Goal: Task Accomplishment & Management: Use online tool/utility

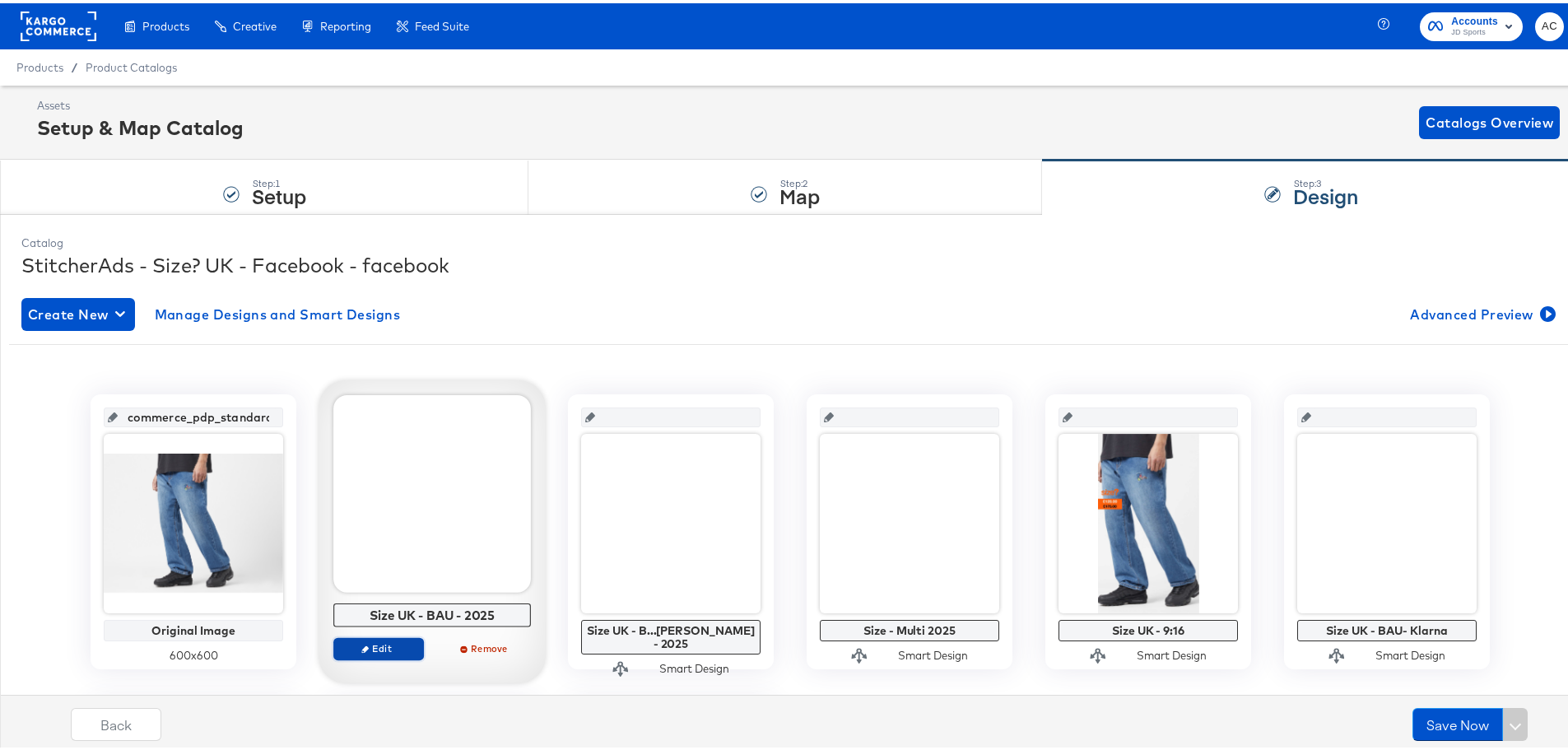
click at [394, 650] on span "Edit" at bounding box center [378, 645] width 76 height 12
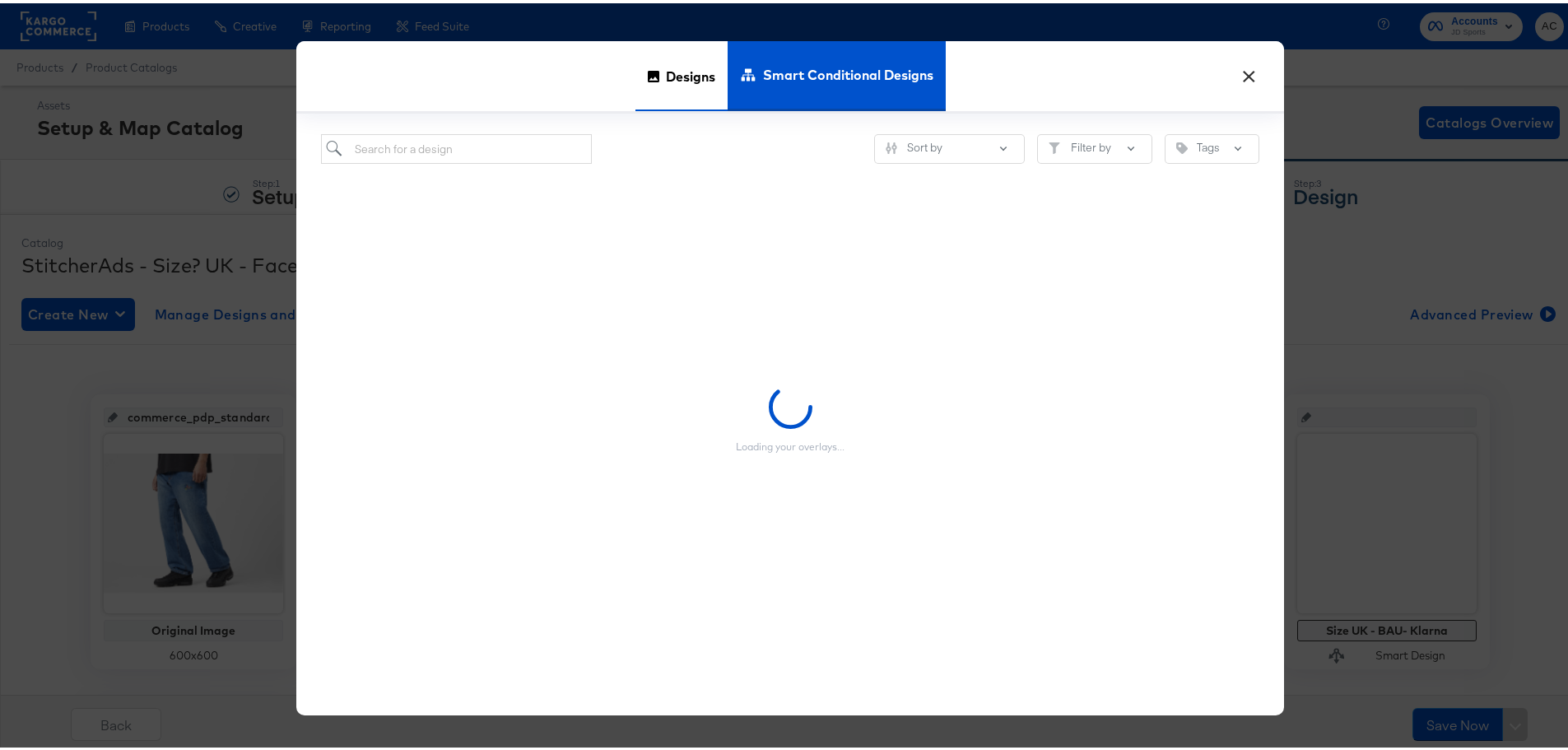
click at [671, 79] on span "Designs" at bounding box center [690, 73] width 50 height 73
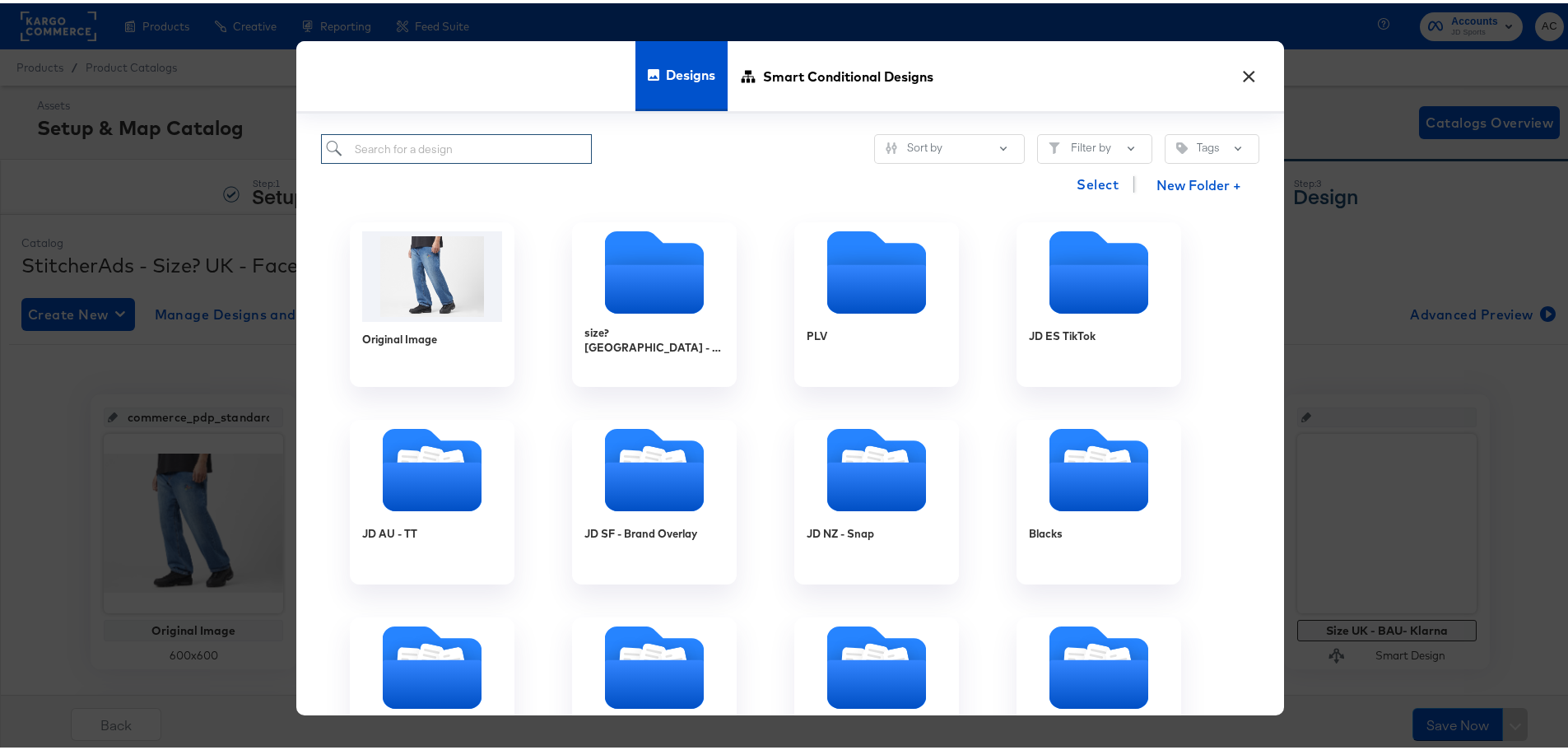
click at [437, 140] on input "search" at bounding box center [456, 146] width 271 height 30
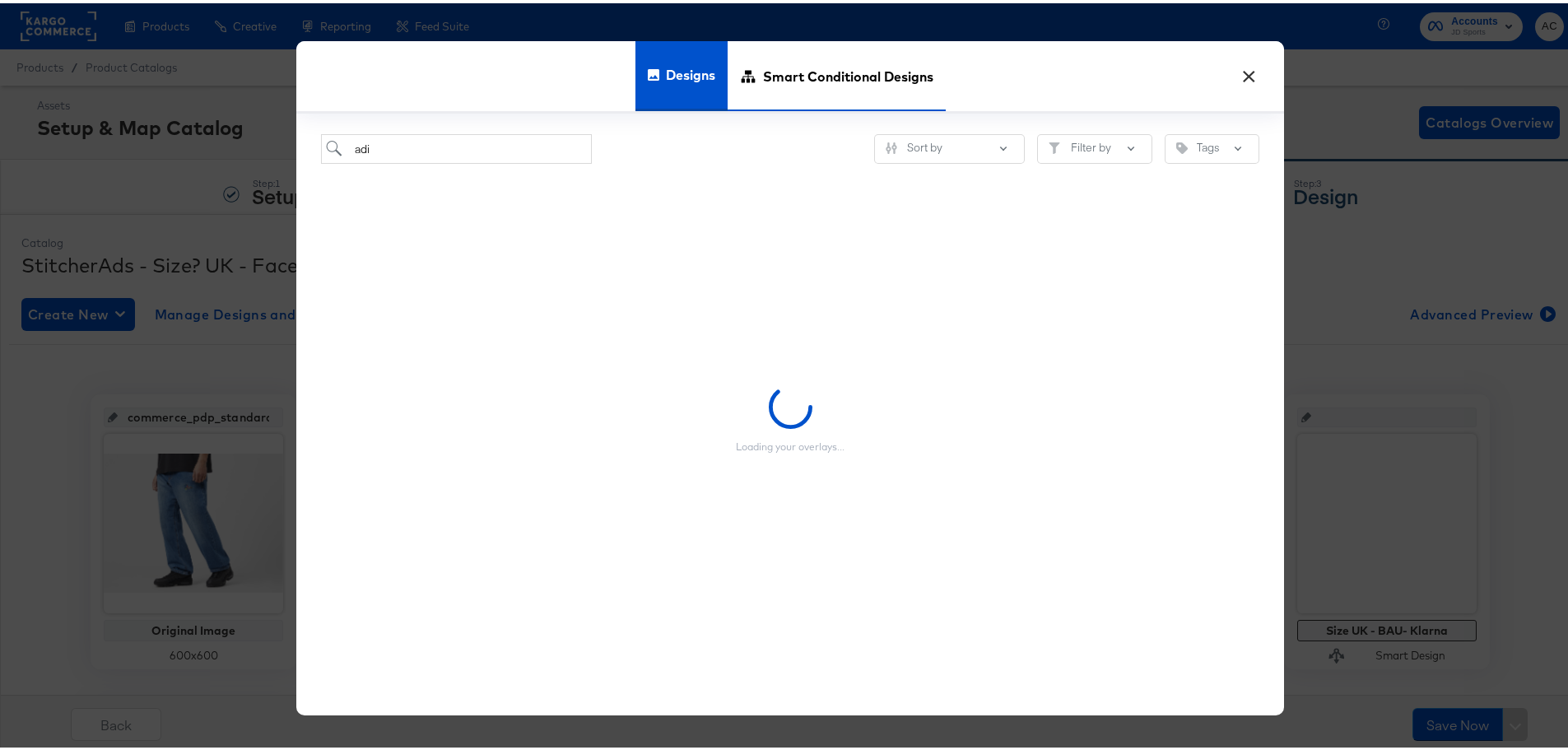
click at [830, 81] on span "Smart Conditional Designs" at bounding box center [848, 73] width 171 height 73
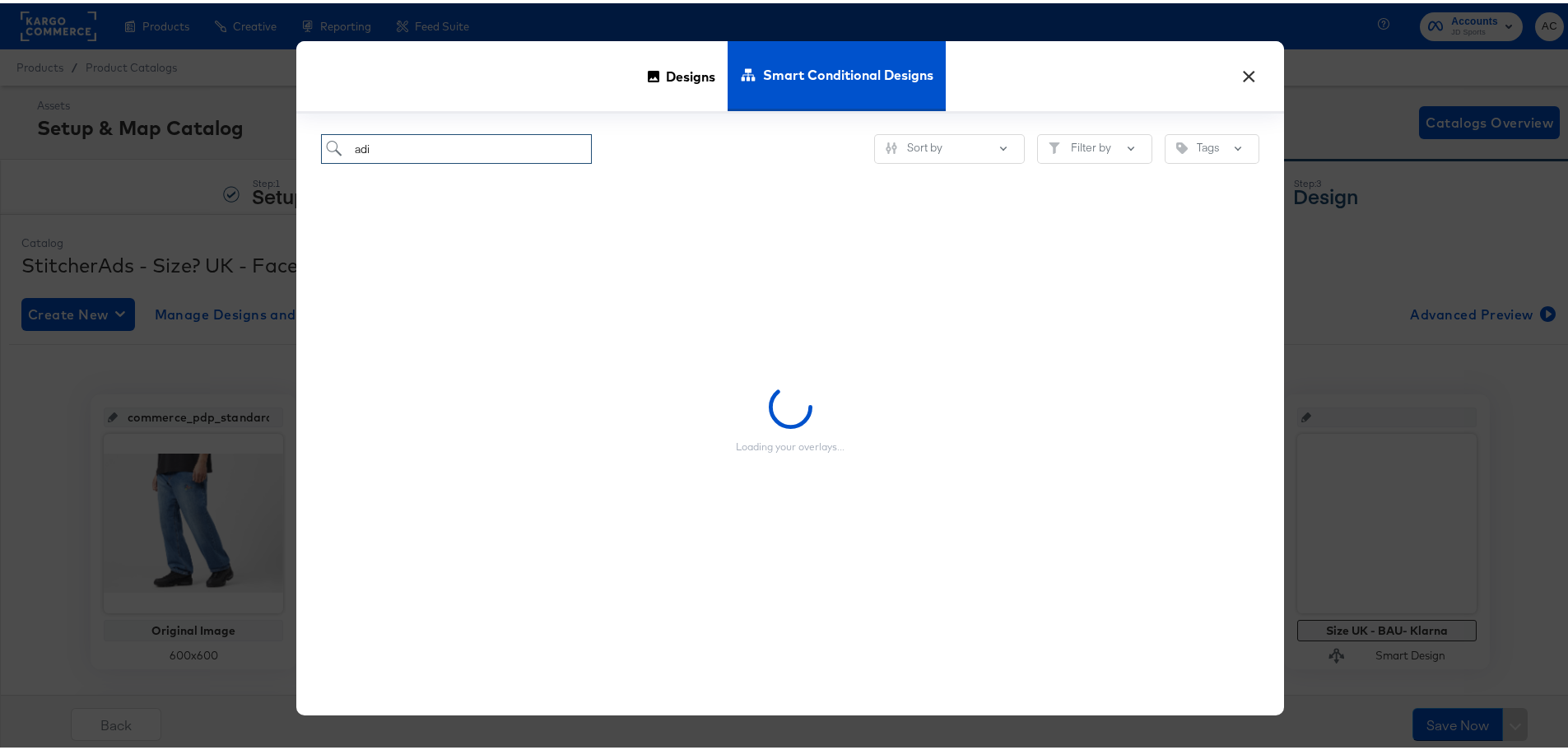
click at [459, 153] on input "adi" at bounding box center [456, 146] width 271 height 30
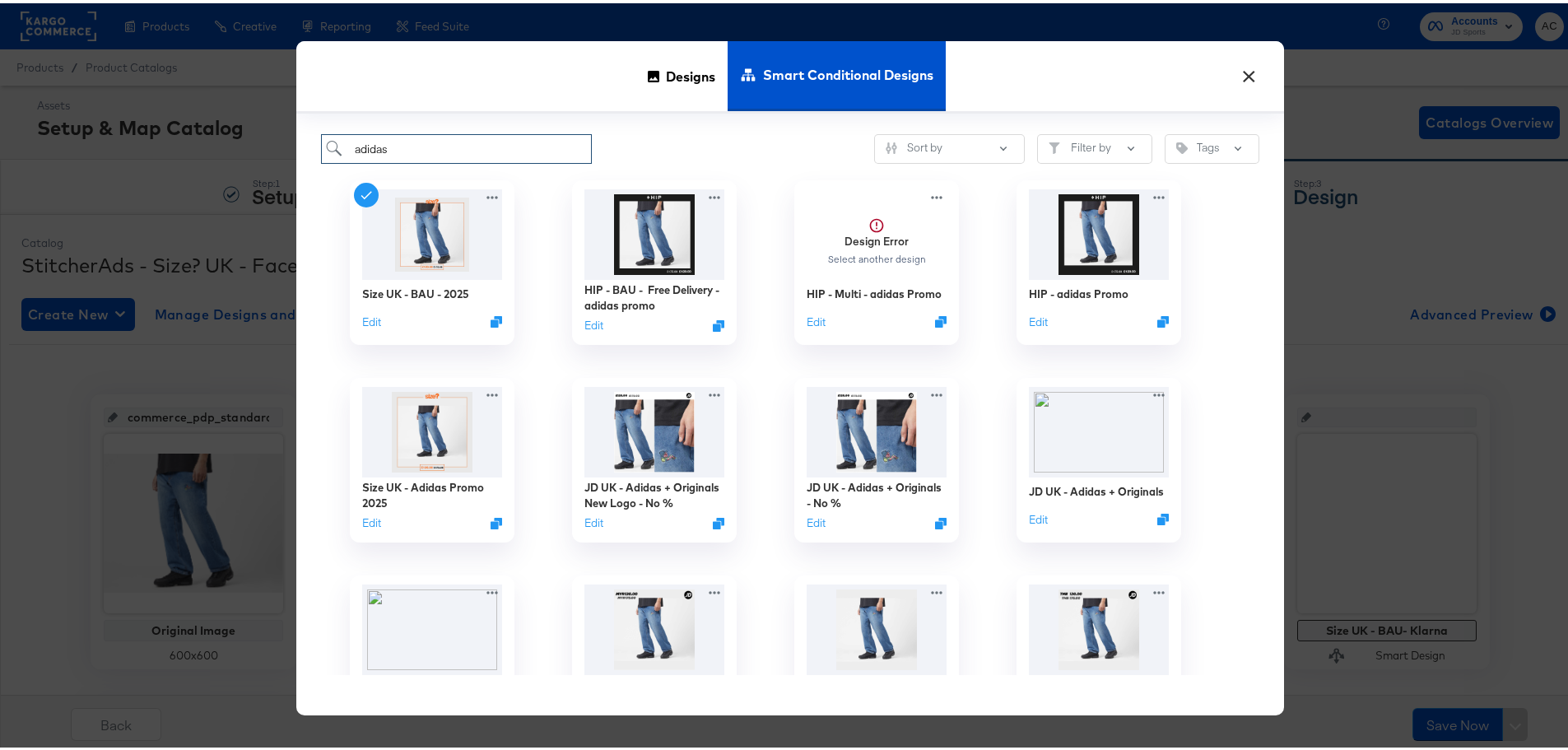
type input "adidas"
drag, startPoint x: 405, startPoint y: 144, endPoint x: 303, endPoint y: 142, distance: 102.0
click at [274, 137] on div "× Designs Smart Conditional Designs adidas Sort by Filter by Tags Size UK - BAU…" at bounding box center [790, 375] width 1580 height 750
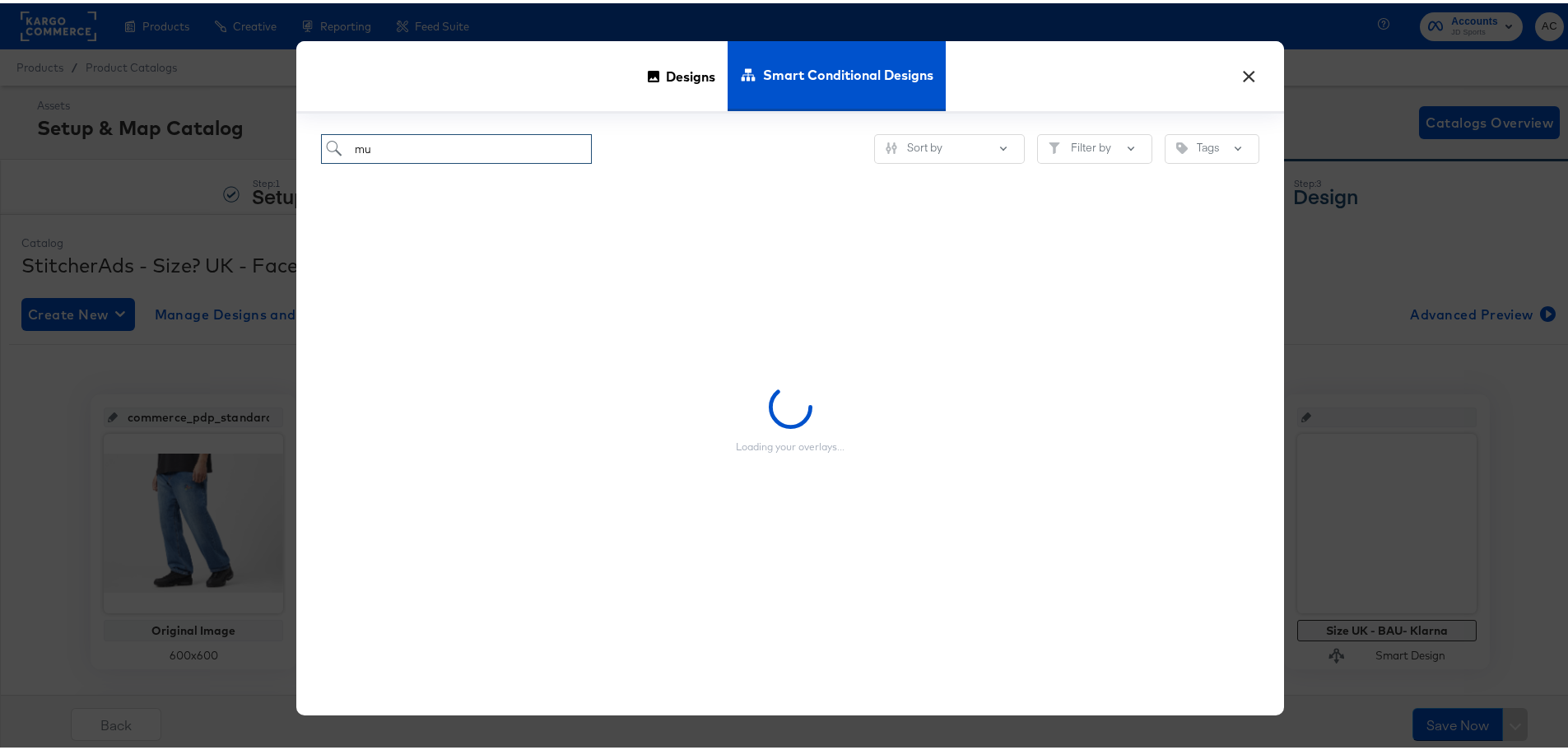
type input "m"
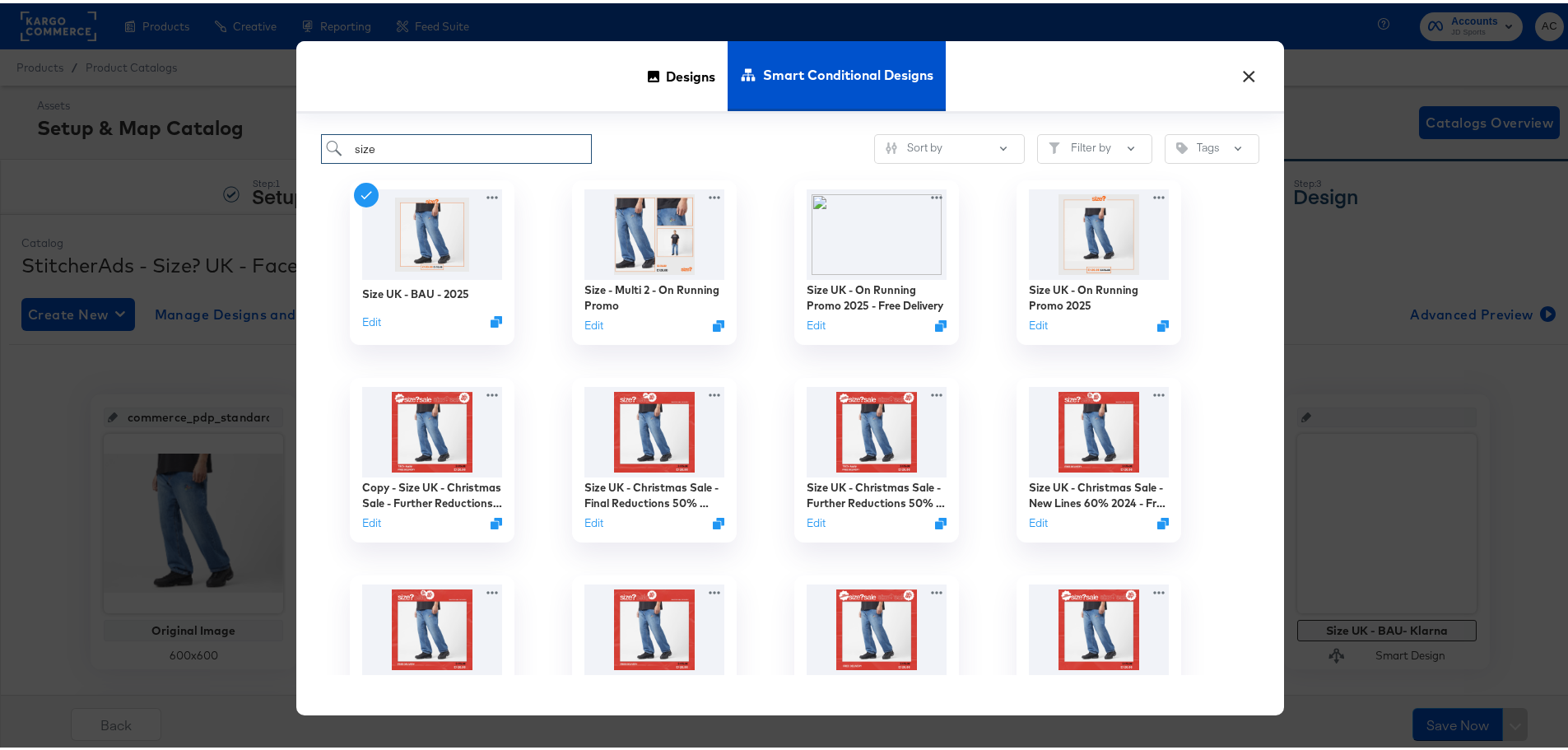
type input "size"
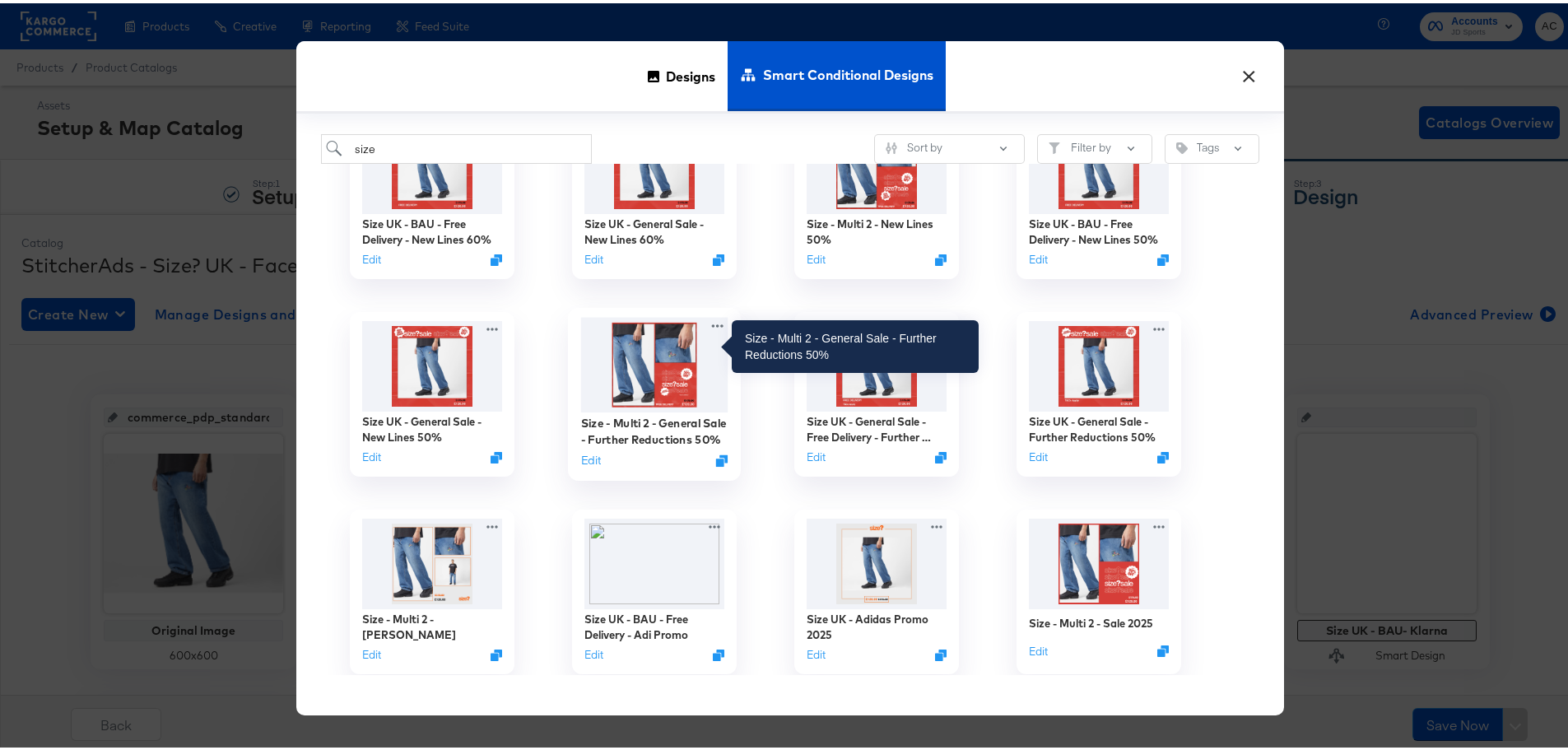
scroll to position [913, 0]
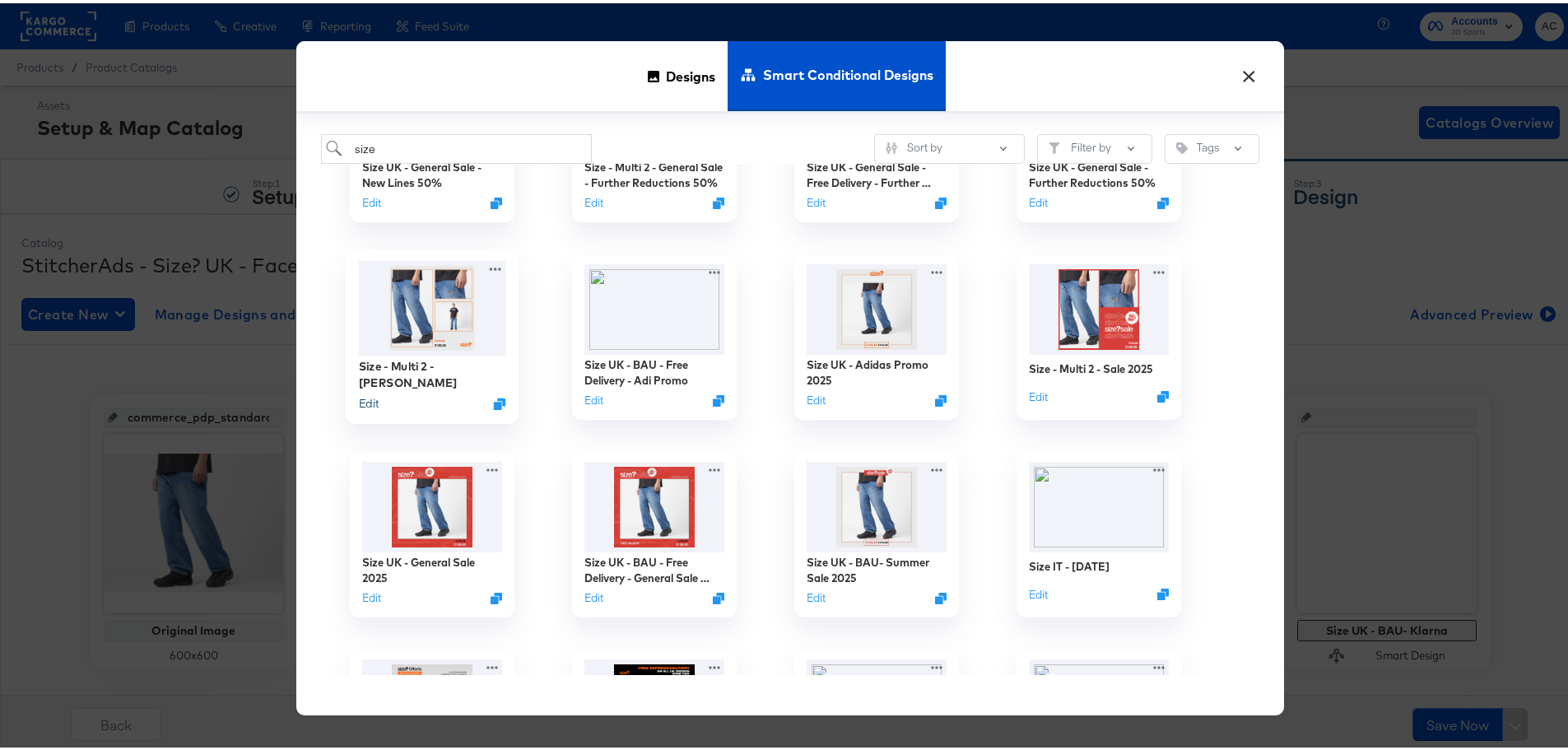
click at [361, 395] on button "Edit" at bounding box center [369, 401] width 20 height 16
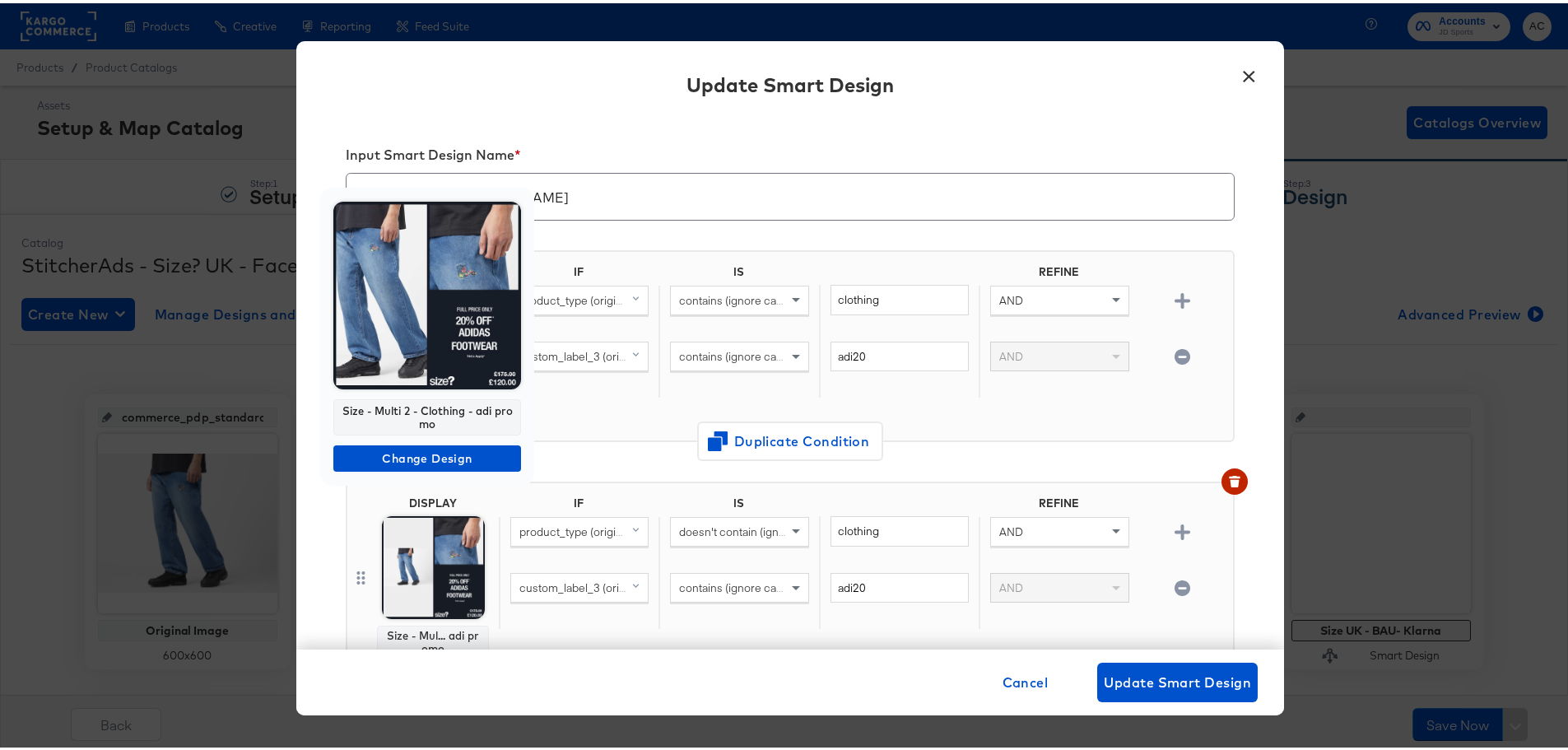
drag, startPoint x: 452, startPoint y: 426, endPoint x: 345, endPoint y: 402, distance: 109.7
click at [345, 402] on div "Size - Multi 2 - Clothing - adi promo" at bounding box center [426, 414] width 187 height 36
copy div "Size - Multi 2 - Clothing - adi promo"
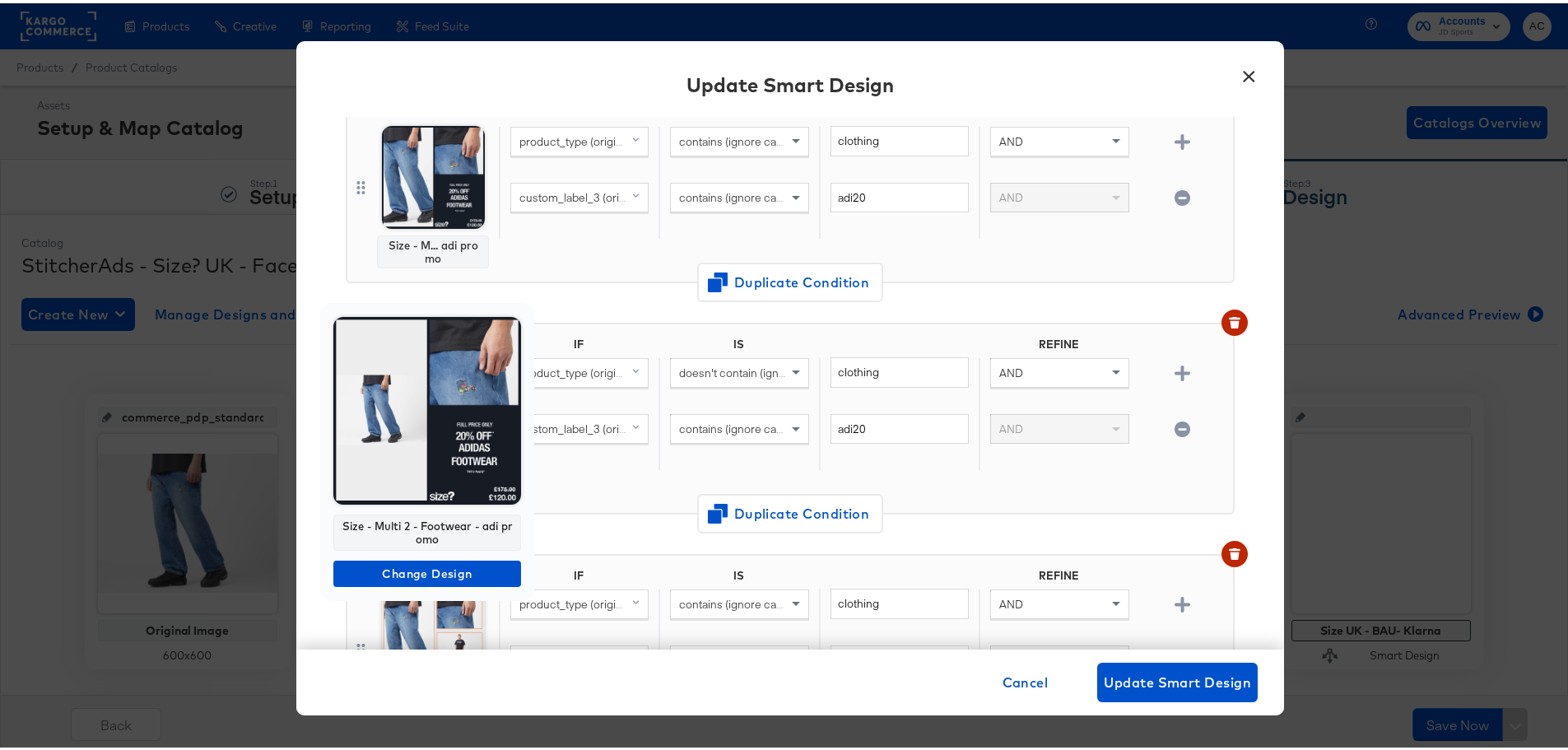
scroll to position [164, 0]
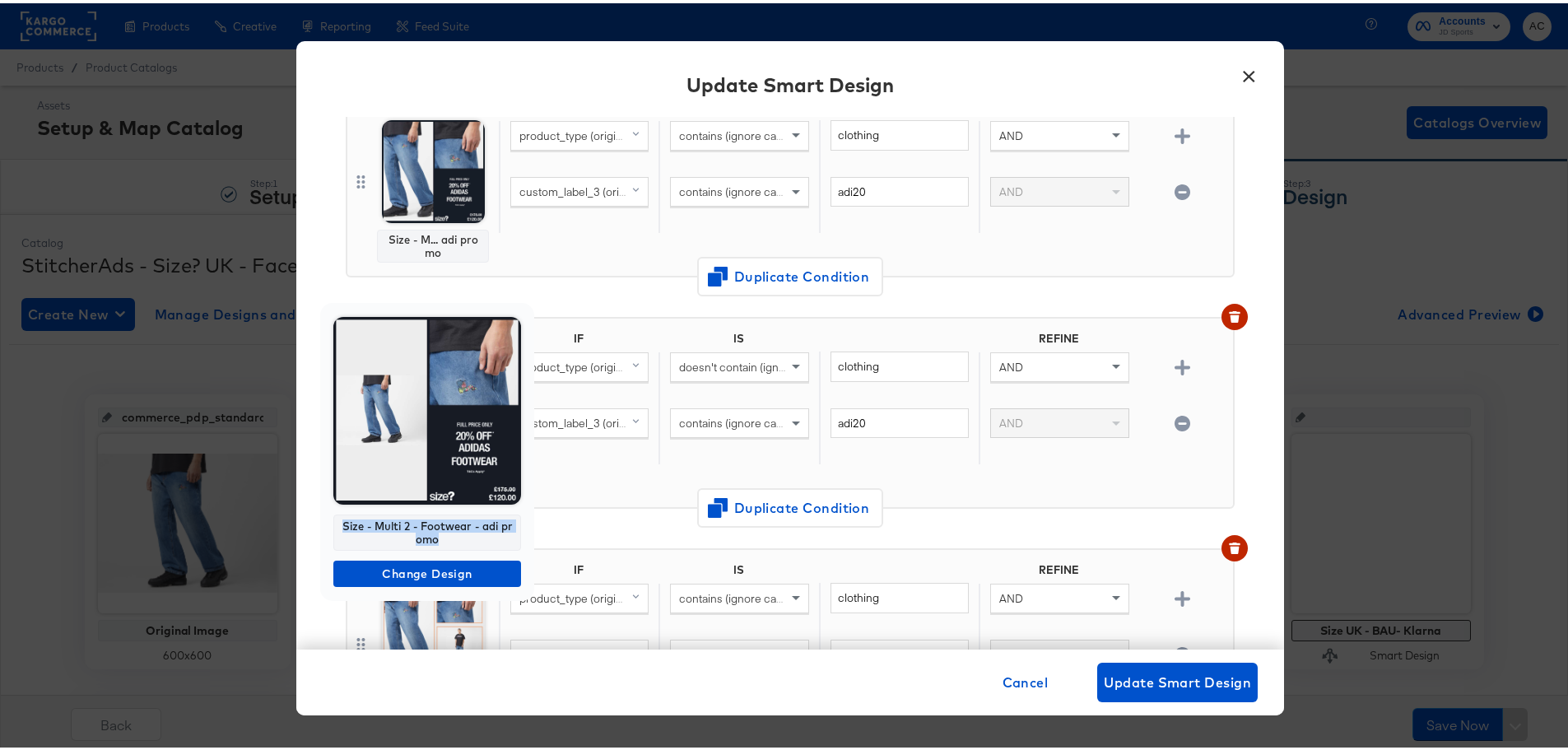
drag, startPoint x: 450, startPoint y: 539, endPoint x: 339, endPoint y: 521, distance: 112.4
click at [339, 521] on div "Size - Multi 2 - Footwear - adi promo" at bounding box center [426, 529] width 187 height 36
copy div "Size - Multi 2 - Footwear - adi promo"
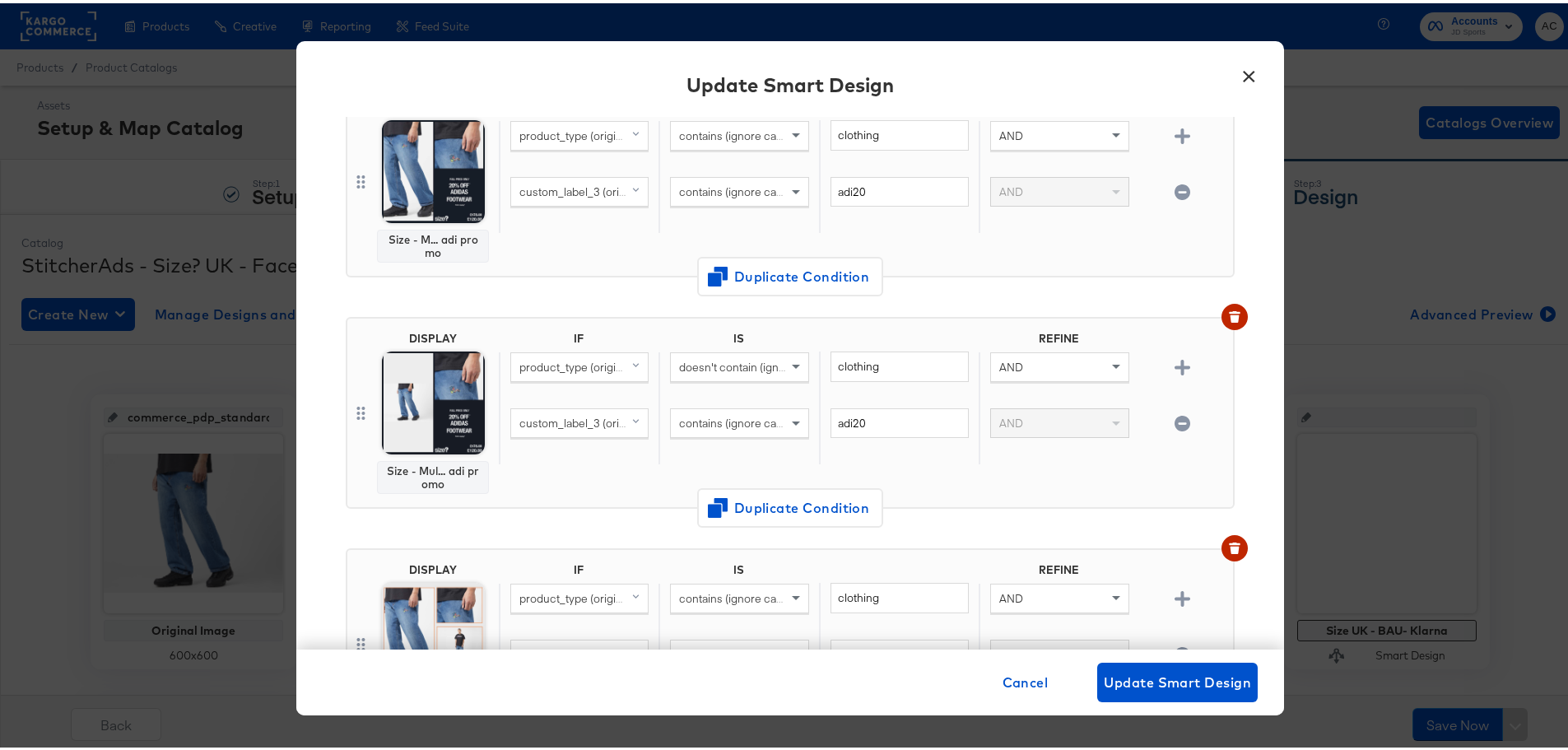
click at [1250, 73] on button "×" at bounding box center [1248, 68] width 29 height 29
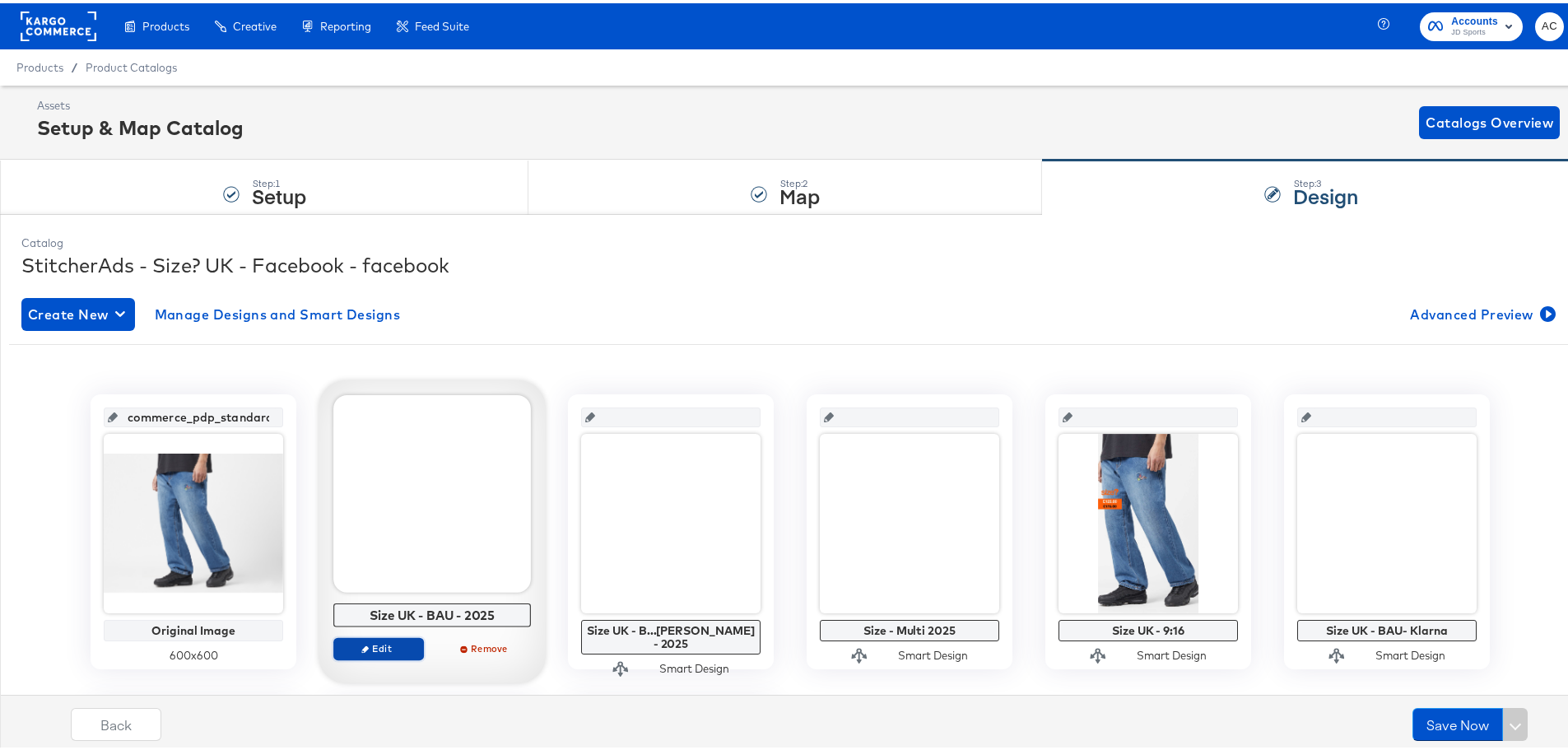
click at [391, 643] on span "Edit" at bounding box center [378, 645] width 76 height 12
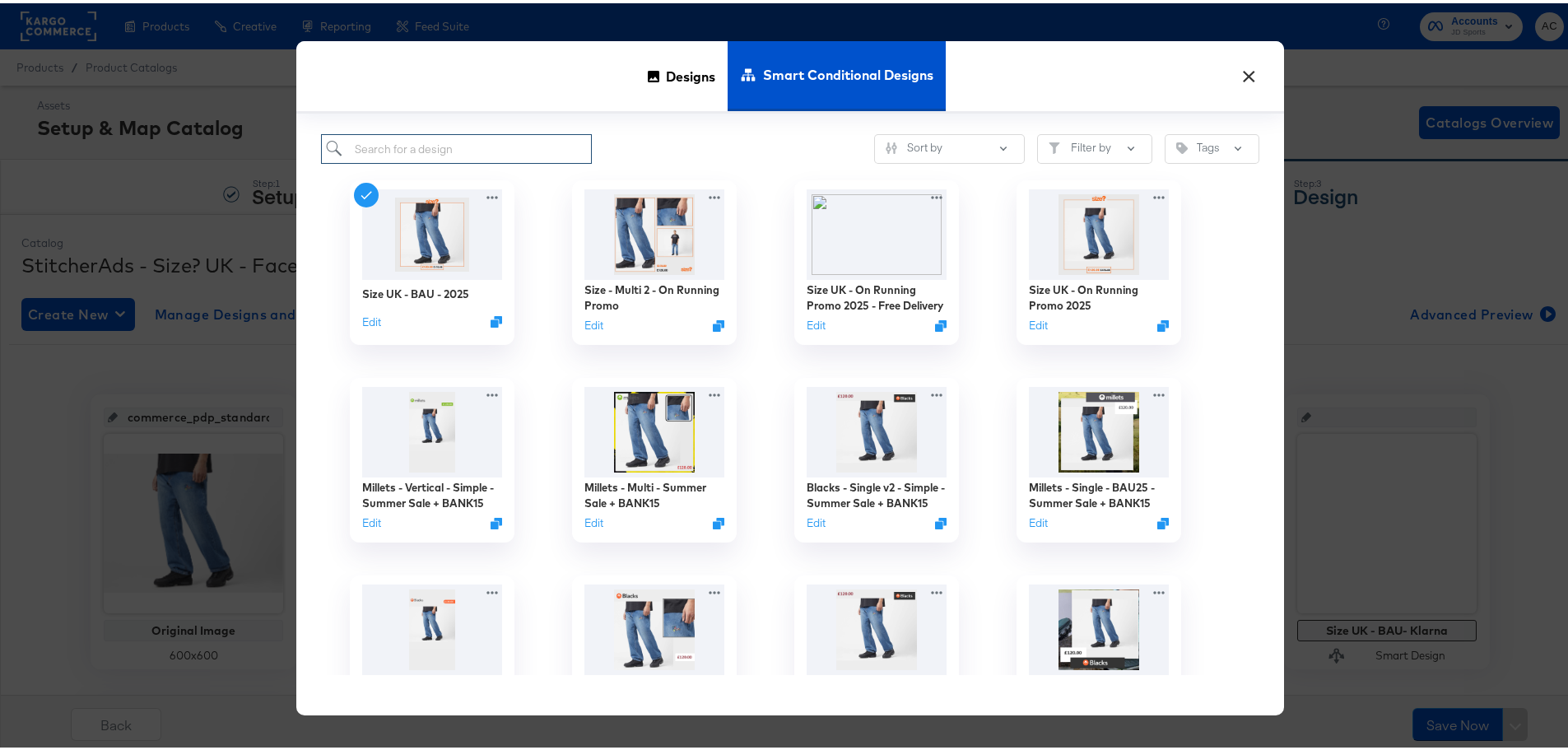
click at [487, 151] on input "search" at bounding box center [456, 146] width 271 height 30
type input "hip"
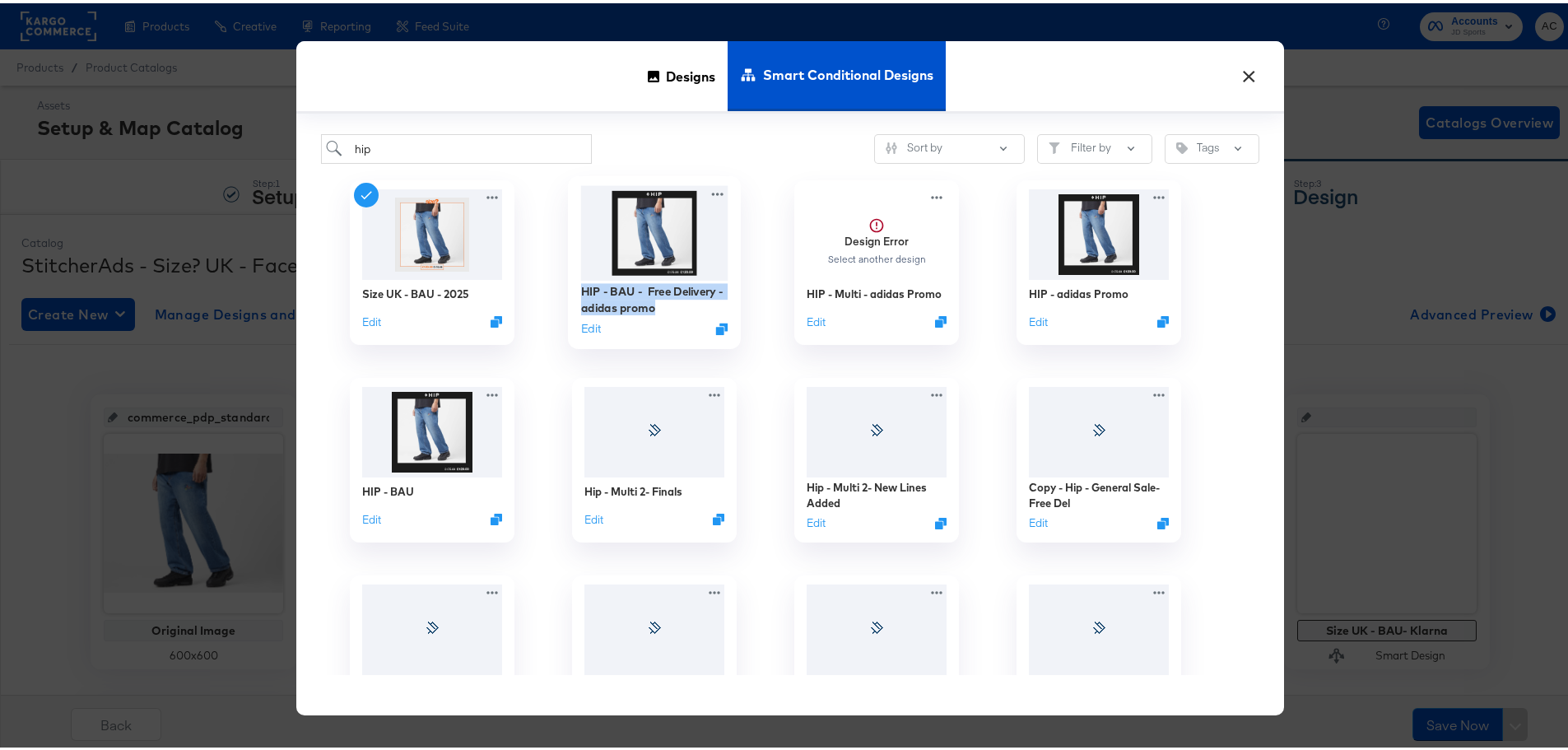
drag, startPoint x: 648, startPoint y: 305, endPoint x: 566, endPoint y: 289, distance: 83.5
click at [568, 289] on div "HIP - BAU - Free Delivery - adidas promo Edit" at bounding box center [654, 259] width 173 height 173
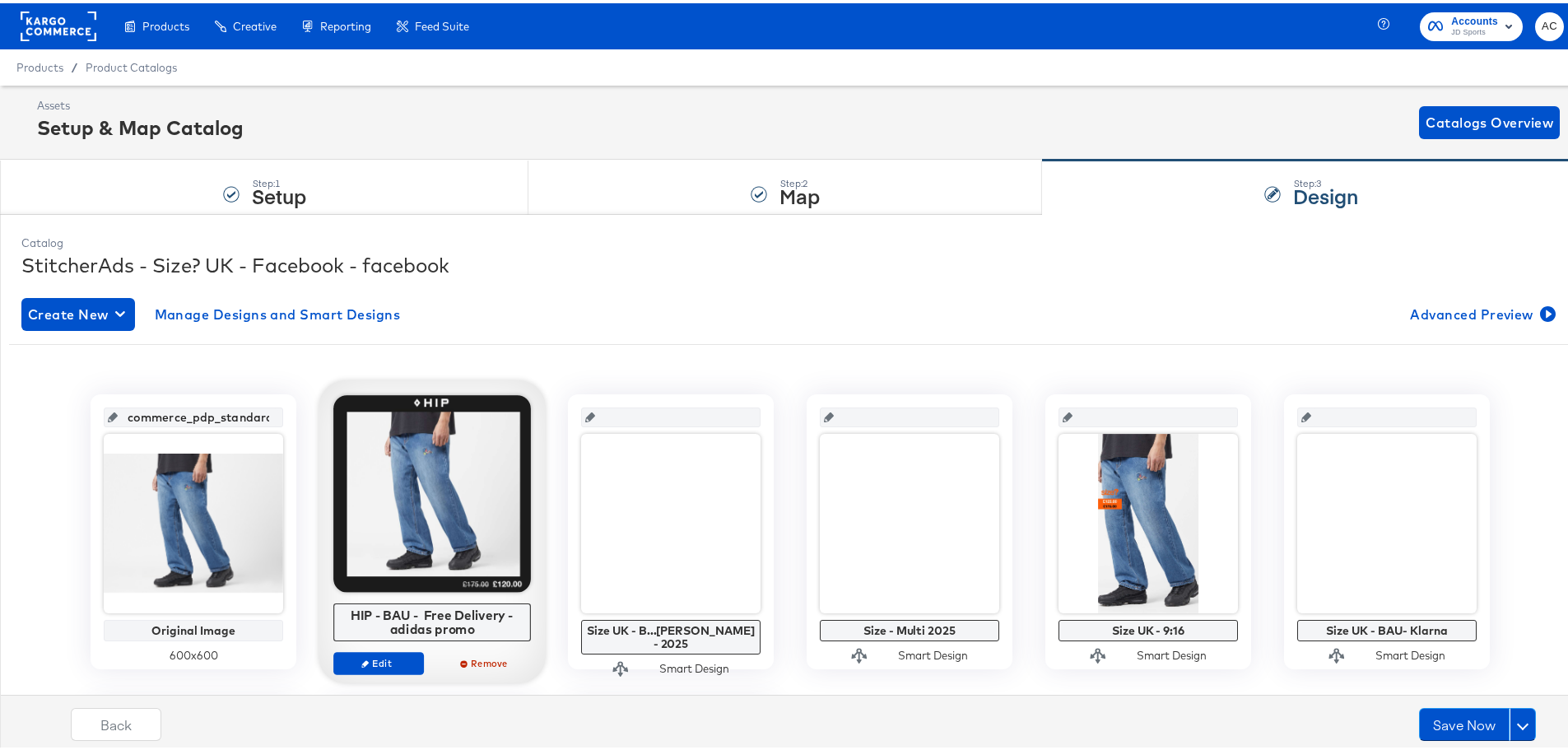
drag, startPoint x: 592, startPoint y: 292, endPoint x: 378, endPoint y: 578, distance: 357.2
click at [379, 576] on div at bounding box center [432, 491] width 197 height 197
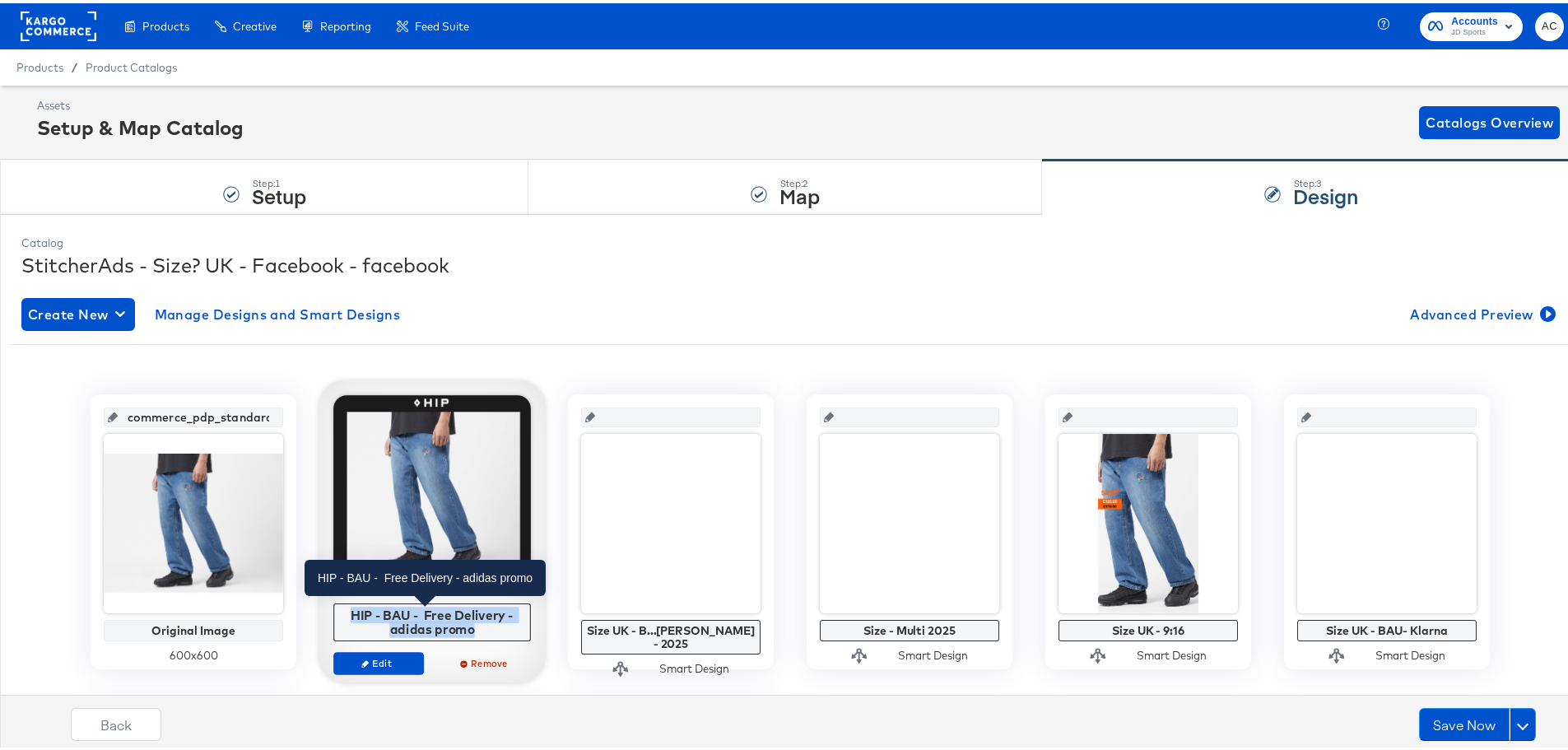
drag, startPoint x: 474, startPoint y: 633, endPoint x: 338, endPoint y: 609, distance: 138.1
click at [338, 609] on div "HIP - BAU - Free Delivery - adidas promo" at bounding box center [433, 618] width 188 height 28
copy div "HIP - BAU - Free Delivery - adidas promo"
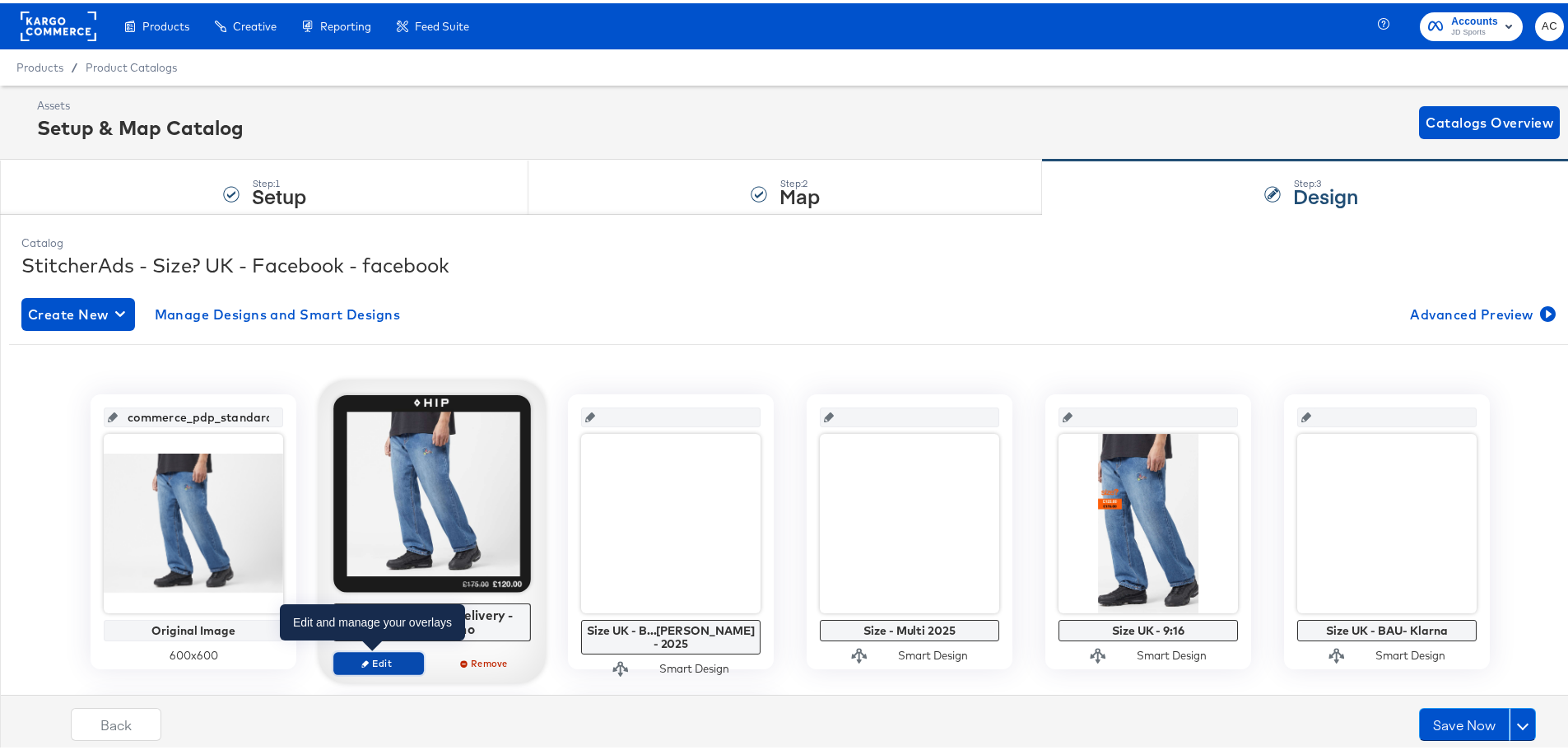
click at [397, 653] on button "Edit" at bounding box center [378, 660] width 91 height 23
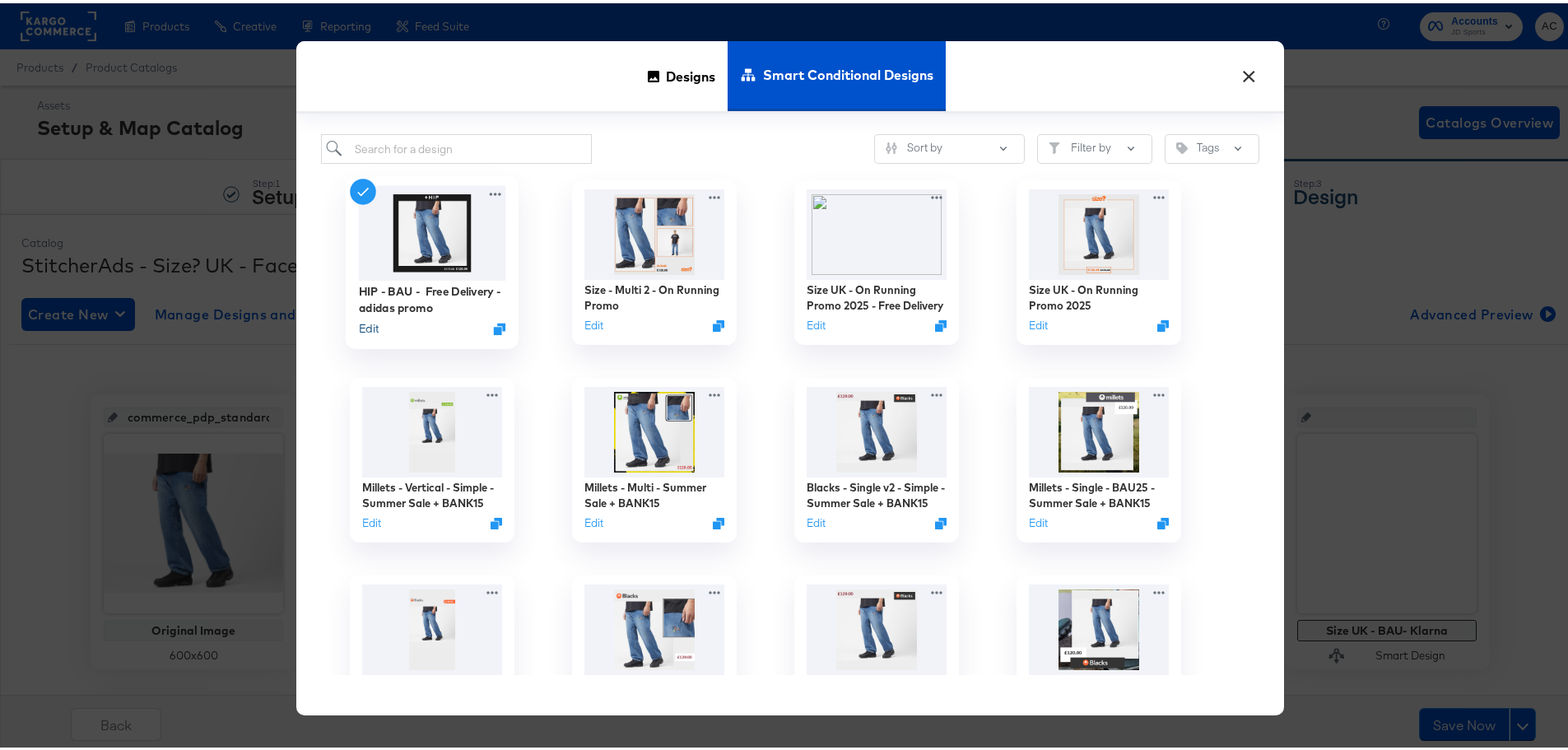
click at [359, 327] on button "Edit" at bounding box center [369, 326] width 20 height 16
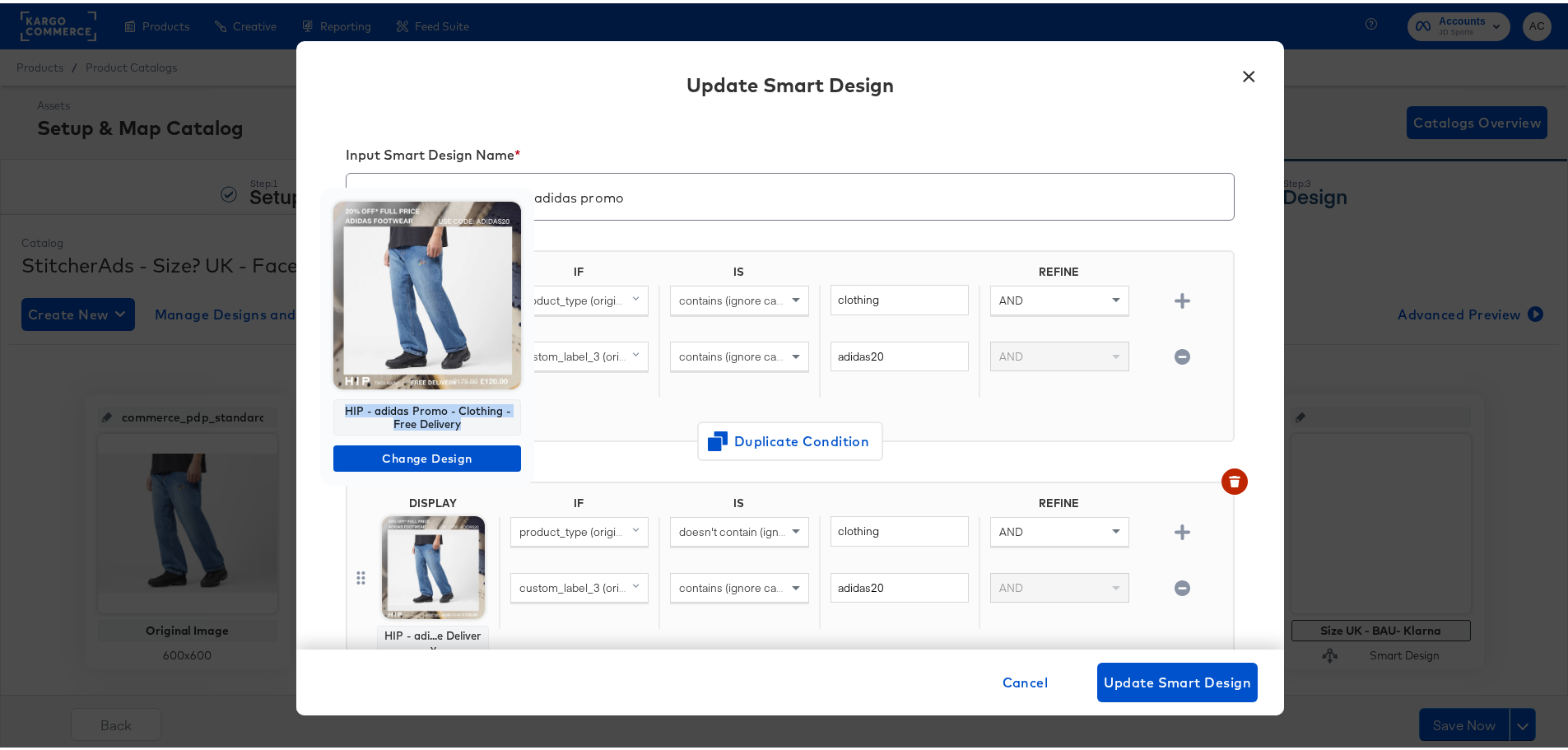
drag, startPoint x: 436, startPoint y: 419, endPoint x: 334, endPoint y: 399, distance: 103.9
click at [334, 399] on div "HIP - adidas Promo - Clothing - Free Delivery" at bounding box center [426, 414] width 187 height 36
copy div "HIP - adidas Promo - Clothing - Free Delivery"
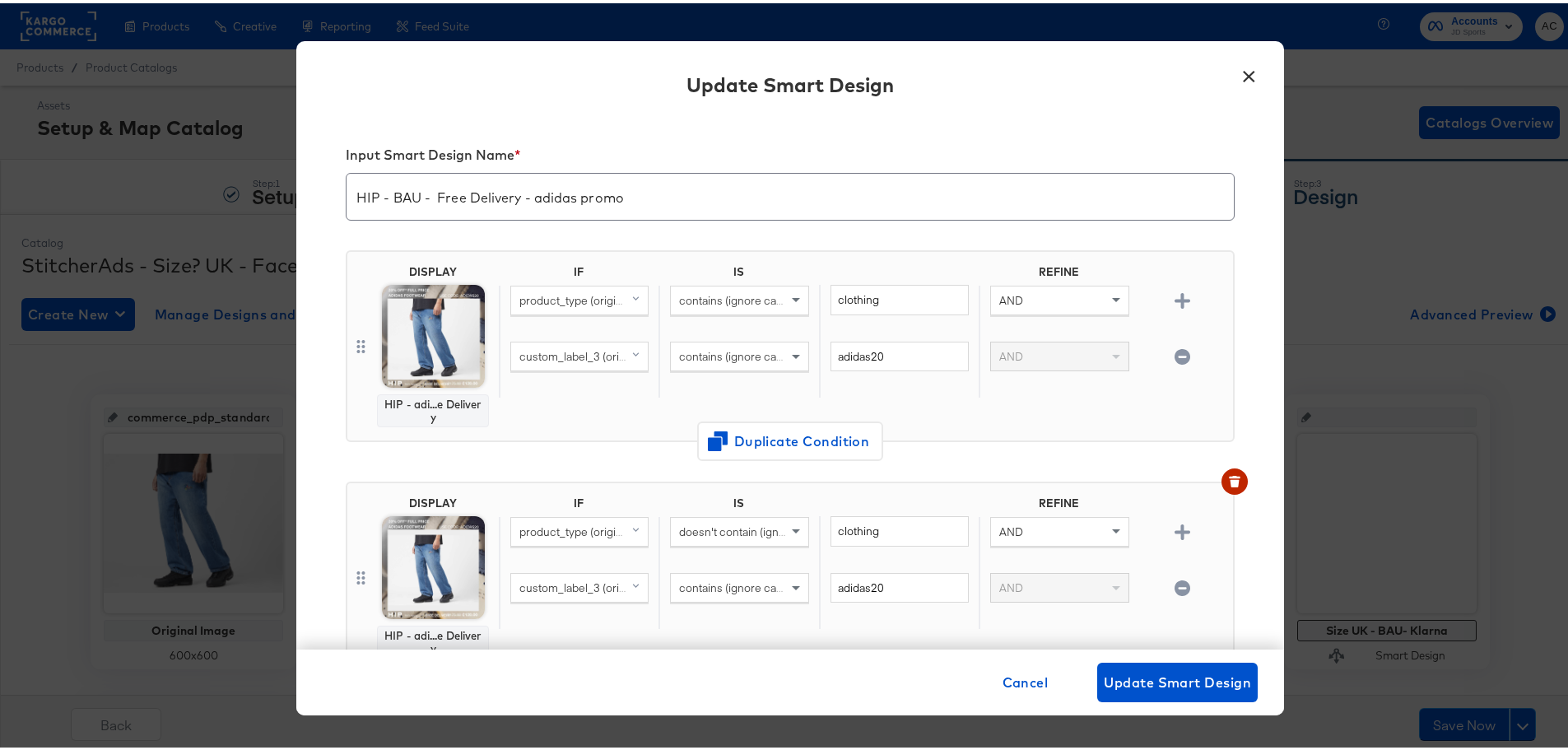
drag, startPoint x: 432, startPoint y: 647, endPoint x: 306, endPoint y: 626, distance: 127.7
click at [313, 628] on div "HIP - adidas Promo - Footwear - Free Delivery Change Design" at bounding box center [790, 375] width 1580 height 750
copy div "HIP - adidas Promo - Footwear - Free Delivery"
click at [1241, 70] on button "×" at bounding box center [1248, 68] width 29 height 29
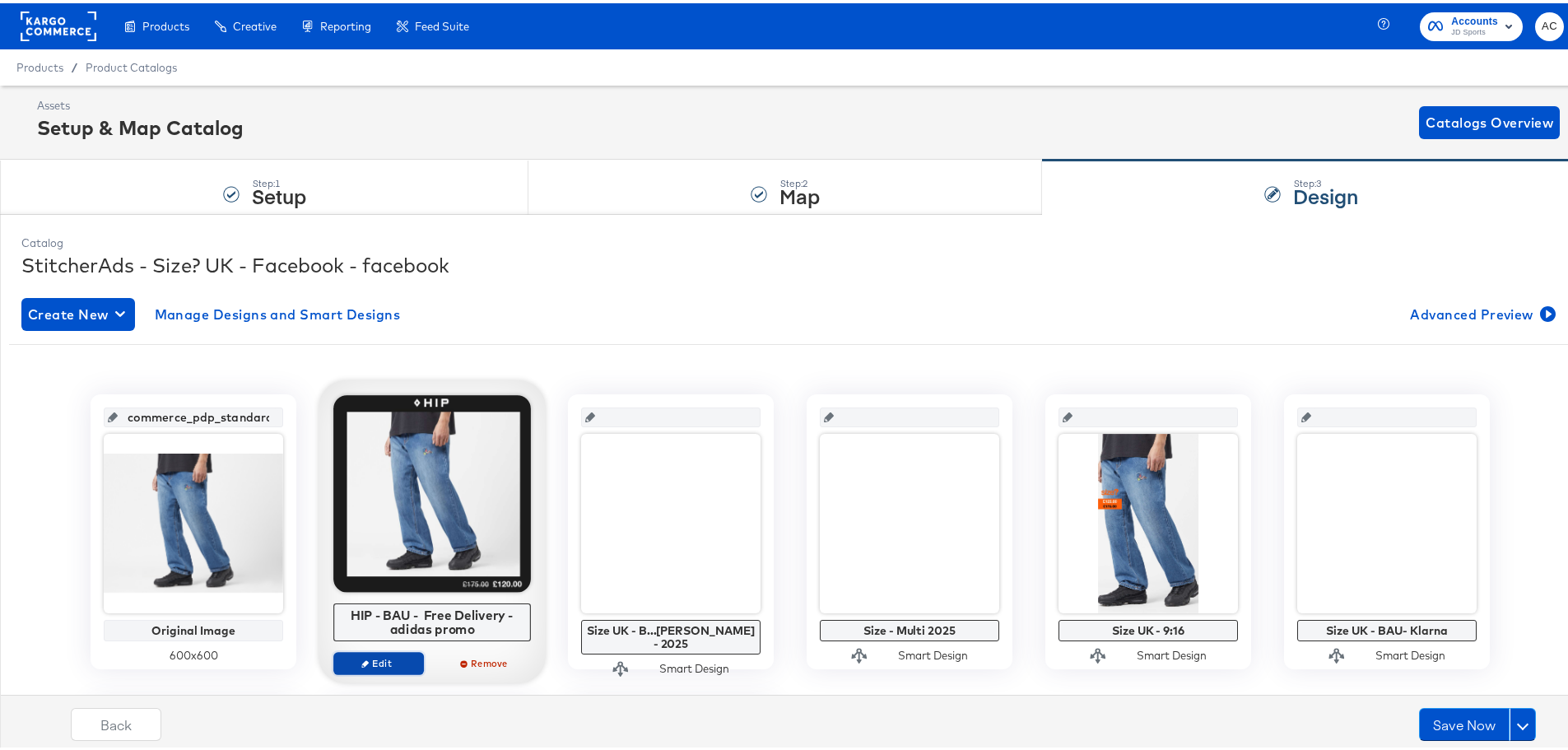
click at [357, 655] on span "Edit" at bounding box center [378, 660] width 76 height 12
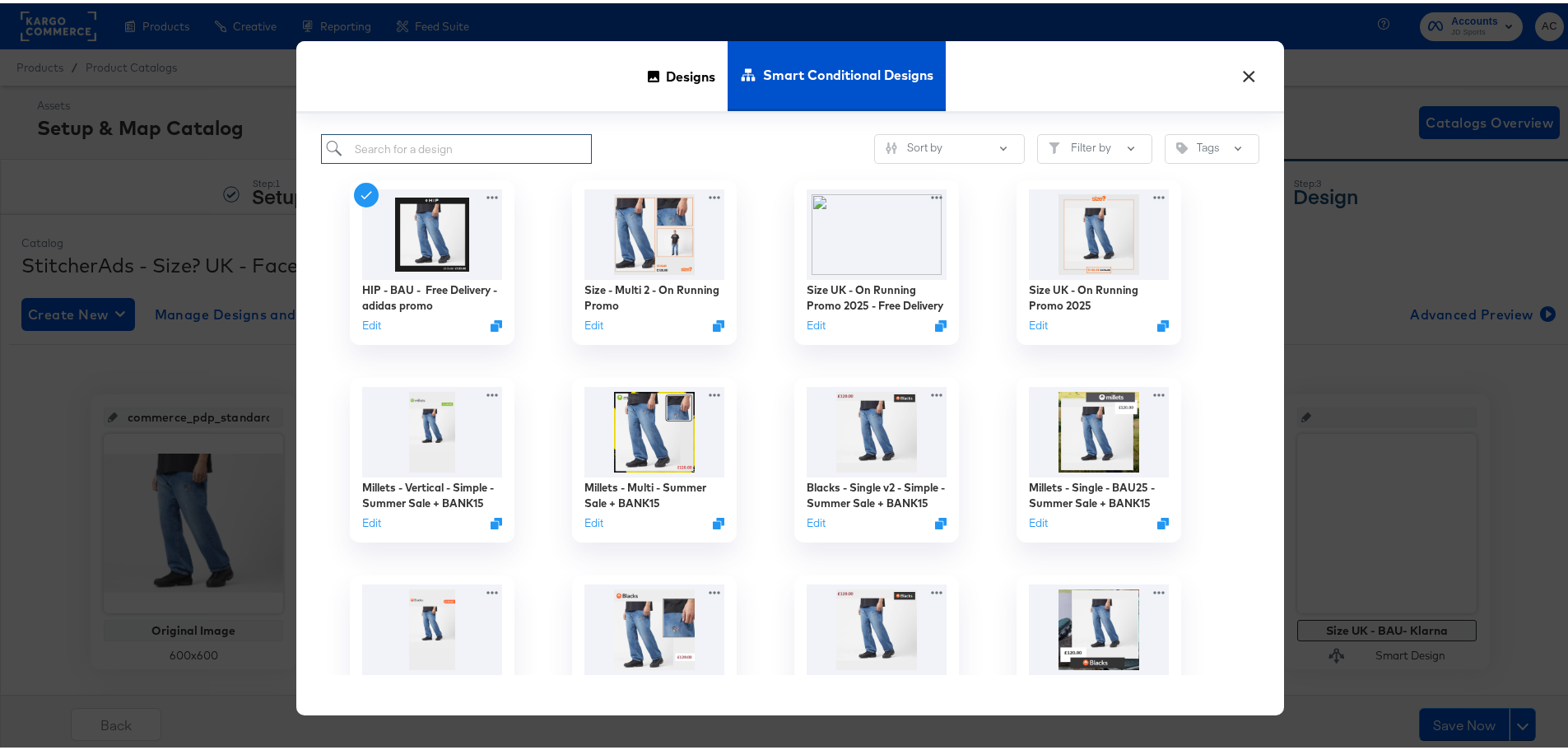
click at [480, 148] on input "search" at bounding box center [456, 146] width 271 height 30
paste input "Size UK - BAU - Free Delivery - Adi Promo"
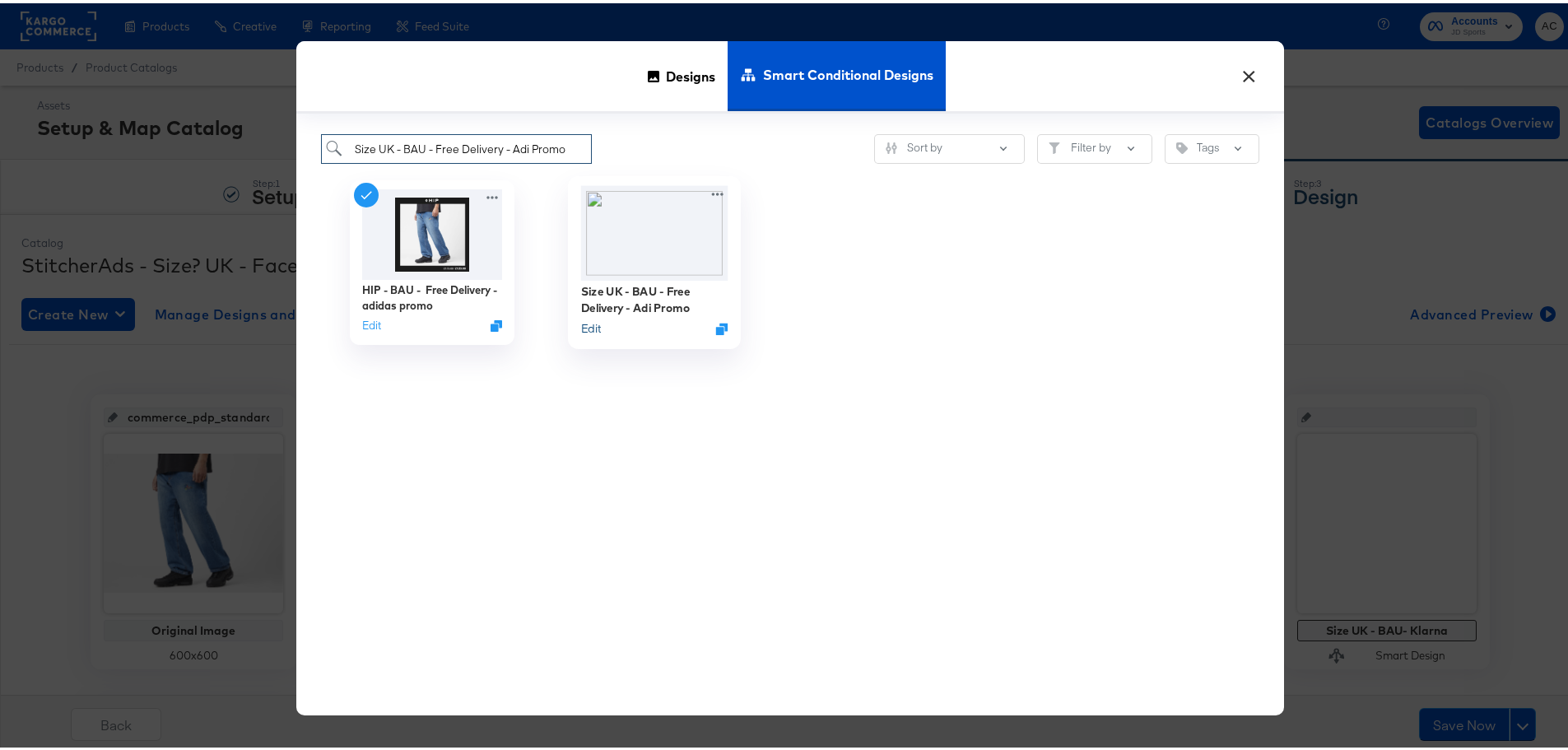
type input "Size UK - BAU - Free Delivery - Adi Promo"
click at [591, 331] on button "Edit" at bounding box center [591, 326] width 20 height 16
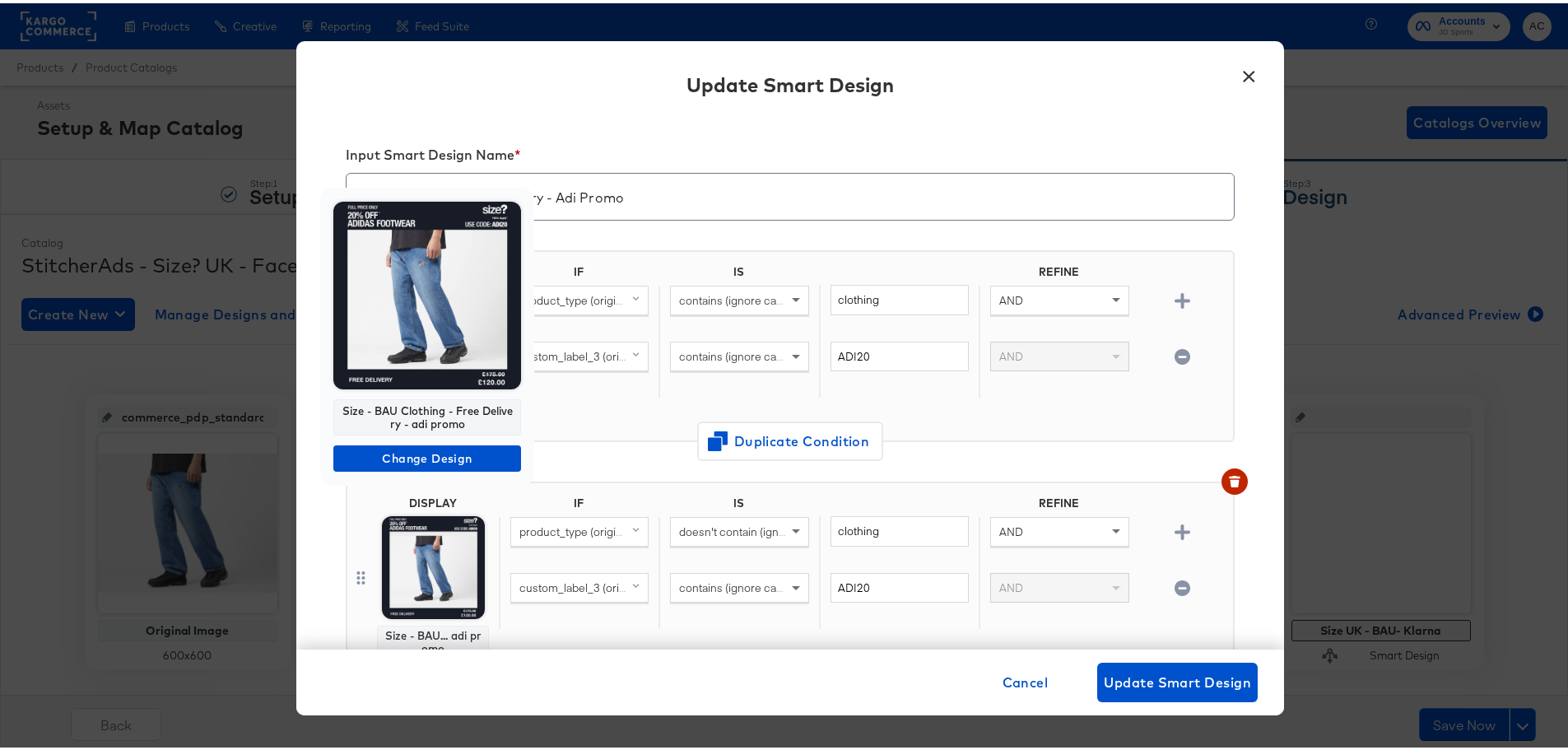
drag, startPoint x: 465, startPoint y: 423, endPoint x: 330, endPoint y: 403, distance: 136.5
click at [330, 403] on div "Size - BAU Clothing - Free Delivery - adi promo Change Design" at bounding box center [426, 333] width 214 height 298
copy div "Size - BAU Clothing - Free Delivery - adi promo"
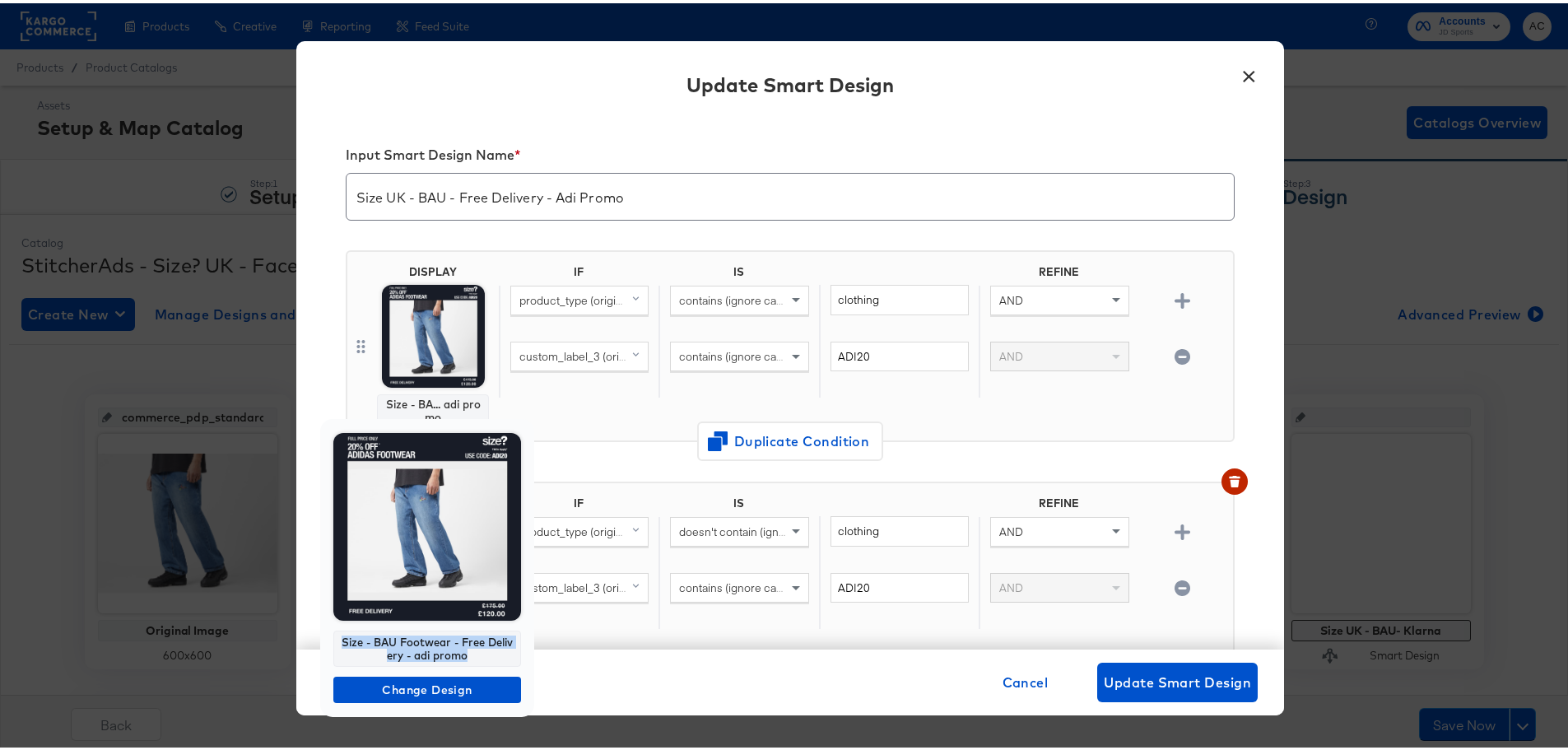
drag, startPoint x: 471, startPoint y: 657, endPoint x: 333, endPoint y: 639, distance: 139.2
click at [333, 639] on div "Size - BAU Footwear - Free Delivery - adi promo" at bounding box center [426, 645] width 187 height 36
copy div "Size - BAU Footwear - Free Delivery - adi promo"
